Goal: Book appointment/travel/reservation

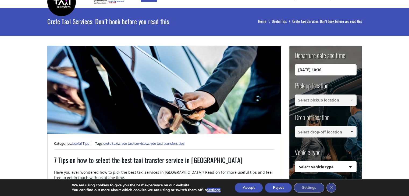
scroll to position [27, 0]
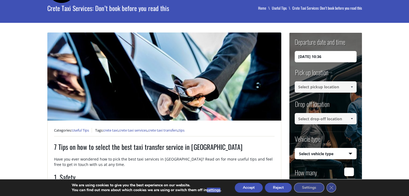
click at [327, 58] on input "[DATE] 10:36" at bounding box center [325, 56] width 62 height 11
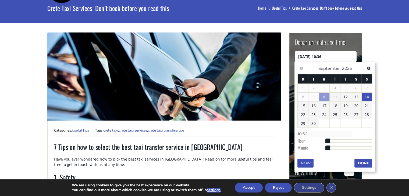
click at [367, 94] on link "14" at bounding box center [366, 97] width 10 height 9
drag, startPoint x: 319, startPoint y: 54, endPoint x: 322, endPoint y: 55, distance: 3.6
click at [322, 55] on input "[DATE] 00:00" at bounding box center [325, 56] width 62 height 11
click at [313, 139] on dt "Hour" at bounding box center [312, 142] width 30 height 7
type input "[DATE] 02:00"
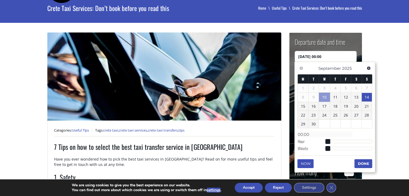
type input "02:00"
click at [330, 141] on div at bounding box center [349, 141] width 45 height 3
click at [332, 141] on span at bounding box center [331, 141] width 5 height 5
type input "[DATE] 01:00"
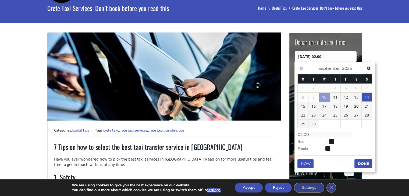
type input "01:00"
type input "[DATE] 00:00"
type input "00:00"
type input "[DATE] 01:00"
type input "01:00"
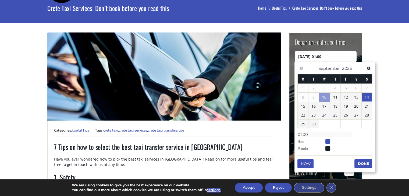
type input "[DATE] 02:00"
type input "02:00"
type input "[DATE] 03:00"
type input "03:00"
type input "[DATE] 04:00"
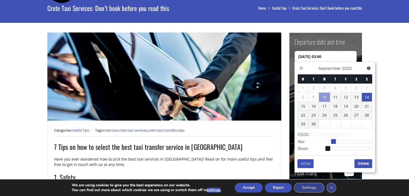
type input "04:00"
type input "[DATE] 05:00"
type input "05:00"
type input "[DATE] 06:00"
type input "06:00"
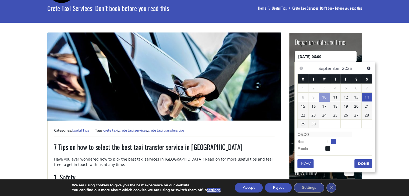
type input "[DATE] 07:00"
type input "07:00"
type input "[DATE] 08:00"
type input "08:00"
type input "[DATE] 09:00"
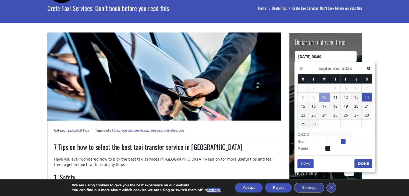
type input "09:00"
type input "[DATE] 10:00"
type input "10:00"
drag, startPoint x: 332, startPoint y: 141, endPoint x: 347, endPoint y: 143, distance: 15.4
click at [347, 143] on span at bounding box center [346, 141] width 5 height 5
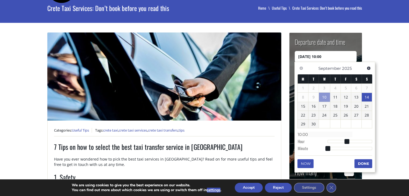
click at [361, 164] on button "Done" at bounding box center [363, 163] width 18 height 9
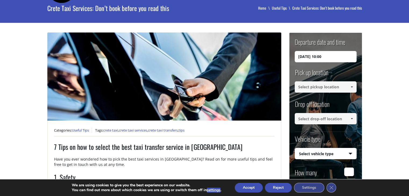
click at [329, 87] on input at bounding box center [325, 86] width 62 height 11
click at [352, 85] on span at bounding box center [351, 87] width 4 height 4
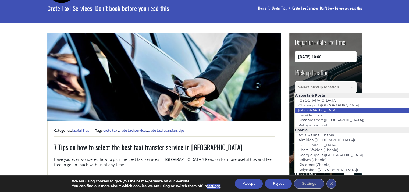
click at [316, 111] on link "[GEOGRAPHIC_DATA]" at bounding box center [316, 110] width 45 height 8
type input "[GEOGRAPHIC_DATA]"
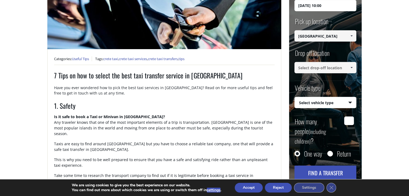
scroll to position [107, 0]
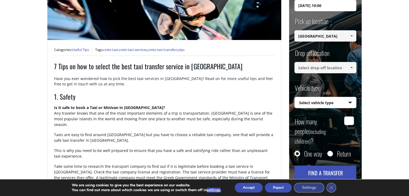
click at [352, 67] on span at bounding box center [351, 68] width 4 height 4
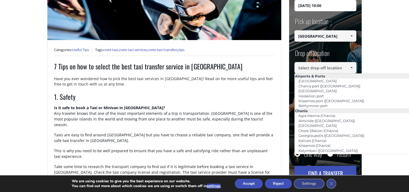
click at [312, 65] on input at bounding box center [325, 67] width 62 height 11
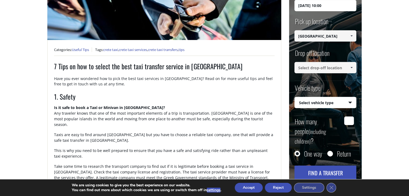
click at [304, 71] on input at bounding box center [325, 67] width 62 height 11
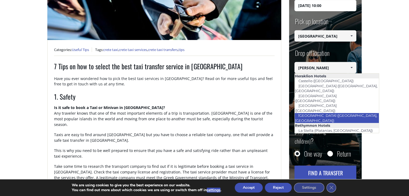
click at [314, 112] on link "[GEOGRAPHIC_DATA] ([GEOGRAPHIC_DATA], [GEOGRAPHIC_DATA])" at bounding box center [335, 118] width 82 height 12
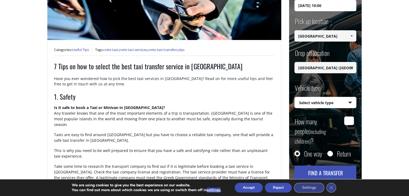
type input "[GEOGRAPHIC_DATA] ([GEOGRAPHIC_DATA], [GEOGRAPHIC_DATA])"
click at [328, 98] on select "Select vehicle type Taxi (4 passengers) Mercedes E Class Mini Van (7 passengers…" at bounding box center [324, 102] width 61 height 11
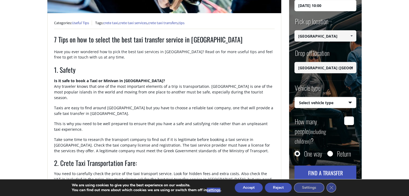
click at [351, 103] on select "Select vehicle type Taxi (4 passengers) Mercedes E Class Mini Van (7 passengers…" at bounding box center [324, 102] width 61 height 11
select select "541"
click at [294, 97] on select "Select vehicle type Taxi (4 passengers) Mercedes E Class Mini Van (7 passengers…" at bounding box center [324, 102] width 61 height 11
click at [351, 122] on input "How many people (including children) ?" at bounding box center [349, 121] width 10 height 9
click at [326, 129] on small "(including children)" at bounding box center [309, 137] width 31 height 18
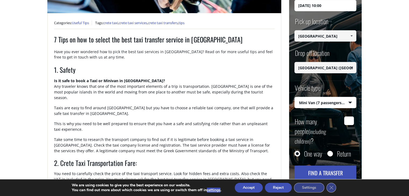
click at [344, 125] on input "How many people (including children) ?" at bounding box center [349, 121] width 10 height 9
click at [328, 129] on label "How many people (including children) ?" at bounding box center [317, 131] width 46 height 29
click at [344, 125] on input "How many people (including children) ?" at bounding box center [349, 121] width 10 height 9
click at [318, 129] on small "(including children)" at bounding box center [309, 137] width 31 height 18
click at [344, 125] on input "How many people (including children) ?" at bounding box center [349, 121] width 10 height 9
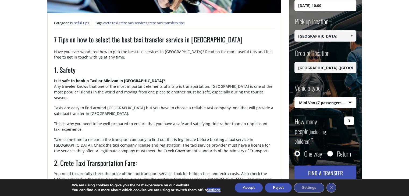
type input "3"
click at [306, 131] on small "(including children)" at bounding box center [309, 137] width 31 height 18
click at [344, 125] on input "3" at bounding box center [349, 121] width 10 height 9
drag, startPoint x: 306, startPoint y: 131, endPoint x: 323, endPoint y: 130, distance: 16.5
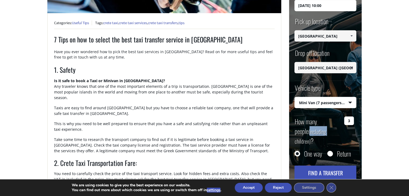
click at [311, 131] on small "(including children)" at bounding box center [309, 137] width 31 height 18
click at [344, 125] on input "3" at bounding box center [349, 121] width 10 height 9
click at [326, 130] on small "(including children)" at bounding box center [309, 137] width 31 height 18
click at [344, 125] on input "3" at bounding box center [349, 121] width 10 height 9
click at [329, 130] on label "How many people (including children) ?" at bounding box center [317, 131] width 46 height 29
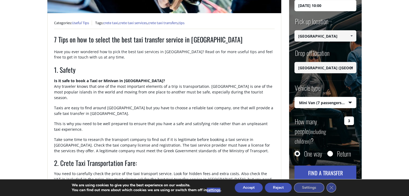
click at [344, 125] on input "3" at bounding box center [349, 121] width 10 height 9
click at [329, 130] on label "How many people (including children) ?" at bounding box center [317, 131] width 46 height 29
click at [344, 125] on input "3" at bounding box center [349, 121] width 10 height 9
click at [329, 130] on label "How many people (including children) ?" at bounding box center [317, 131] width 46 height 29
click at [344, 125] on input "3" at bounding box center [349, 121] width 10 height 9
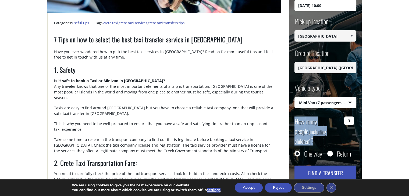
click at [329, 130] on label "How many people (including children) ?" at bounding box center [317, 131] width 46 height 29
click at [344, 125] on input "3" at bounding box center [349, 121] width 10 height 9
click at [329, 130] on label "How many people (including children) ?" at bounding box center [317, 131] width 46 height 29
click at [344, 125] on input "3" at bounding box center [349, 121] width 10 height 9
click at [338, 133] on label "How many people (including children) ?" at bounding box center [317, 131] width 46 height 29
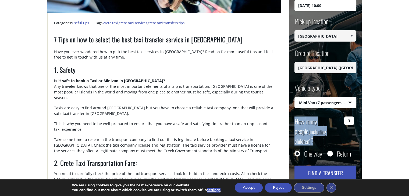
click at [344, 125] on input "3" at bounding box center [349, 121] width 10 height 9
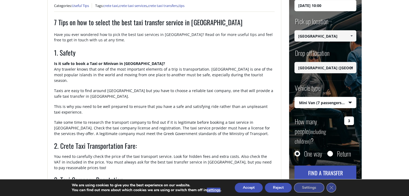
scroll to position [161, 0]
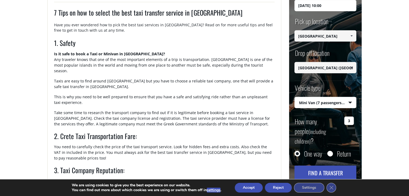
click at [331, 166] on button "Find a transfer" at bounding box center [325, 173] width 62 height 15
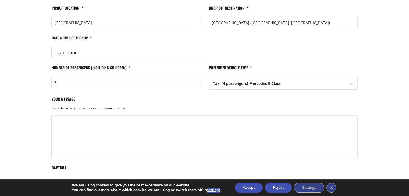
scroll to position [161, 0]
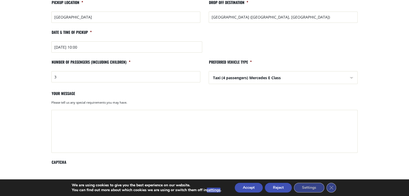
click at [77, 103] on div "Please tell us any special requirements you may have." at bounding box center [204, 103] width 306 height 7
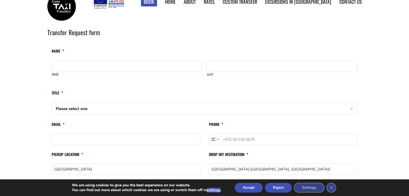
scroll to position [0, 0]
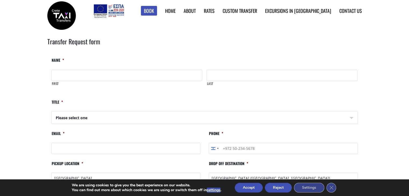
click at [81, 75] on input "First" at bounding box center [126, 75] width 151 height 11
type input "h"
click at [95, 93] on li "Name * h First Last" at bounding box center [204, 77] width 314 height 38
click at [226, 85] on label "Last" at bounding box center [282, 85] width 150 height 9
click at [226, 81] on input "Last" at bounding box center [281, 75] width 151 height 11
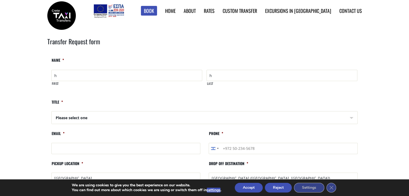
type input "h"
click at [74, 104] on li "Title * Please select one Please select one Mr Mrs" at bounding box center [204, 113] width 314 height 27
click at [56, 89] on label "First" at bounding box center [127, 85] width 150 height 9
click at [56, 81] on input "h" at bounding box center [126, 75] width 151 height 11
click at [59, 102] on label "Title *" at bounding box center [57, 104] width 12 height 9
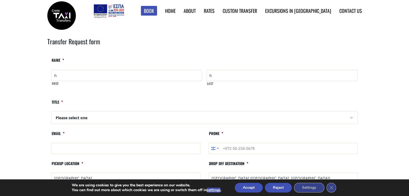
click at [59, 111] on select "Please select one Mr Mrs" at bounding box center [204, 117] width 305 height 13
click at [63, 112] on select "Please select one Mr Mrs" at bounding box center [204, 117] width 305 height 13
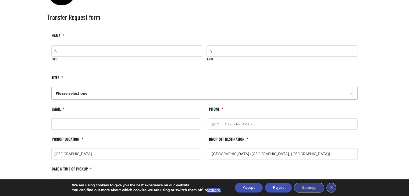
scroll to position [54, 0]
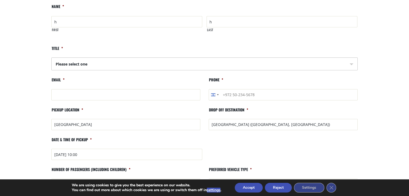
click at [55, 61] on select "Please select one Mr Mrs" at bounding box center [204, 64] width 305 height 13
select select "Mr"
click at [52, 58] on select "Please select one Mr Mrs" at bounding box center [204, 64] width 305 height 13
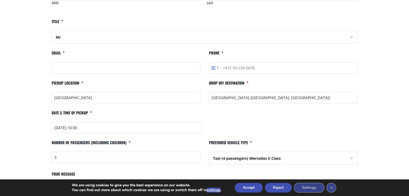
click at [62, 56] on label "Email *" at bounding box center [57, 55] width 13 height 9
click at [62, 62] on input "Email *" at bounding box center [125, 67] width 149 height 11
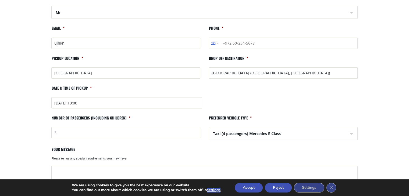
scroll to position [134, 0]
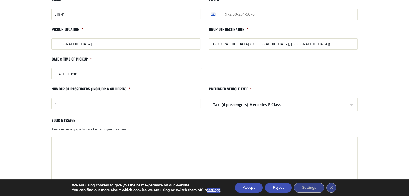
type input "ujhkn"
click at [235, 89] on label "Preferred vehicle type *" at bounding box center [229, 90] width 43 height 9
click at [235, 98] on select "Taxi (4 passengers) Mercedes E Class Mini Van (8 passengers) Mercedes Vito Mini…" at bounding box center [283, 104] width 148 height 13
click at [352, 106] on select "Taxi (4 passengers) Mercedes E Class Mini Van (8 passengers) Mercedes Vito Mini…" at bounding box center [283, 104] width 148 height 13
select select "Mini Van (8 passengers) Mercedes Vito"
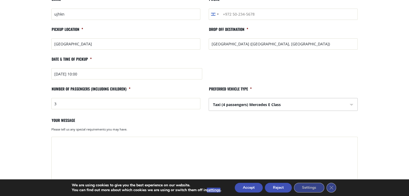
click at [209, 98] on select "Taxi (4 passengers) Mercedes E Class Mini Van (8 passengers) Mercedes Vito Mini…" at bounding box center [283, 104] width 148 height 13
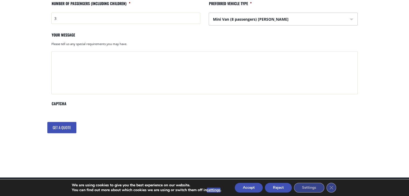
scroll to position [269, 0]
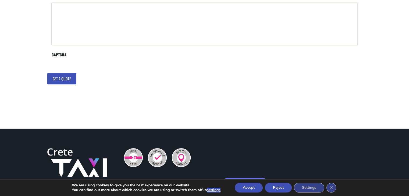
click at [57, 80] on input "Get a quote" at bounding box center [61, 78] width 29 height 11
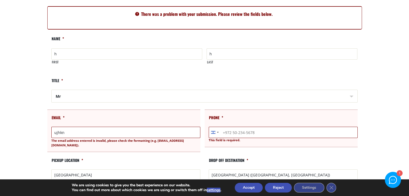
scroll to position [81, 0]
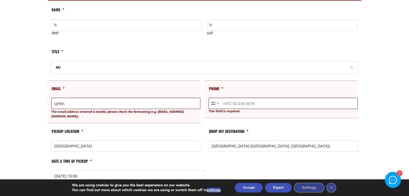
drag, startPoint x: 78, startPoint y: 101, endPoint x: 24, endPoint y: 102, distance: 54.0
click at [24, 102] on main "Search results Home Search results Transfer Request form There was a problem wi…" at bounding box center [204, 153] width 409 height 424
type input "air.aloni@gmail.com"
click at [24, 102] on main "Search results Home Search results Transfer Request form There was a problem wi…" at bounding box center [204, 153] width 409 height 424
click at [254, 102] on input "Phone *" at bounding box center [282, 103] width 149 height 11
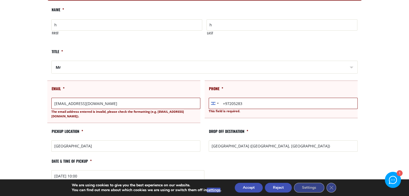
drag, startPoint x: 253, startPoint y: 102, endPoint x: 231, endPoint y: 103, distance: 21.5
click at [231, 103] on input "+97205283" at bounding box center [282, 103] width 149 height 11
type input "+972528398366"
click at [171, 150] on ul "Name * h First h Last Title * Mr Please select one Mr Mrs Email * air.aloni@gma…" at bounding box center [204, 154] width 314 height 294
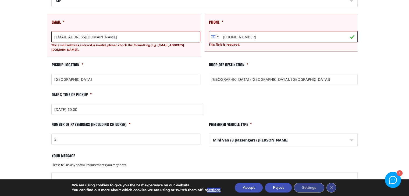
scroll to position [161, 0]
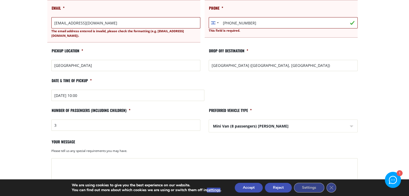
click at [87, 149] on div "Please tell us any special requirements you may have." at bounding box center [204, 152] width 306 height 7
click at [75, 143] on li "Your message Please tell us any special requirements you may have." at bounding box center [204, 171] width 314 height 64
click at [73, 149] on div "Please tell us any special requirements you may have." at bounding box center [204, 152] width 306 height 7
click at [59, 149] on div "Please tell us any special requirements you may have." at bounding box center [204, 152] width 306 height 7
click at [104, 149] on div "Please tell us any special requirements you may have." at bounding box center [204, 152] width 306 height 7
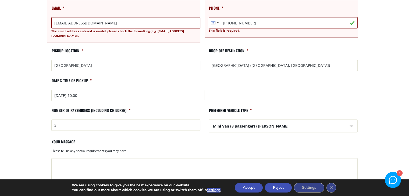
scroll to position [107, 0]
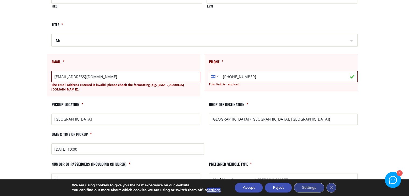
click at [101, 80] on input "air.aloni@gmail.com" at bounding box center [125, 76] width 149 height 11
click at [0, 86] on main "Search results Home Search results Transfer Request form There was a problem wi…" at bounding box center [204, 126] width 409 height 424
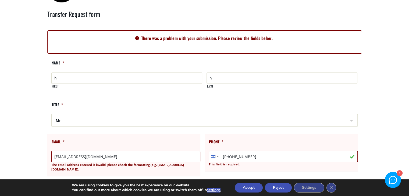
scroll to position [27, 0]
click at [68, 77] on input "h" at bounding box center [126, 78] width 151 height 11
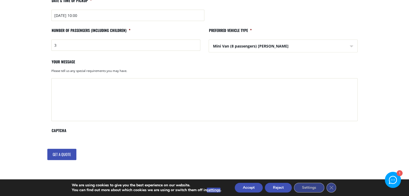
scroll to position [295, 0]
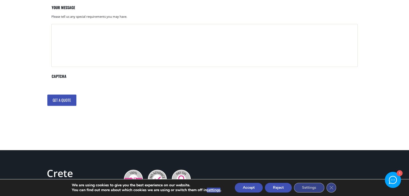
click at [55, 95] on input "Get a quote" at bounding box center [61, 100] width 29 height 11
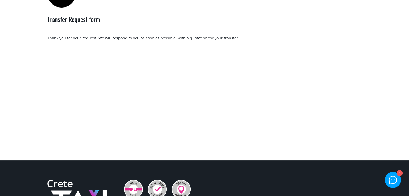
scroll to position [27, 0]
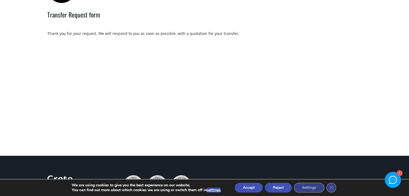
click at [390, 182] on div at bounding box center [393, 180] width 8 height 8
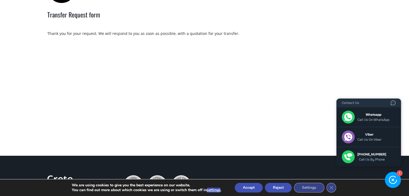
click at [303, 54] on main "Search results Home Search results Transfer Request form Thank you for your req…" at bounding box center [204, 75] width 409 height 161
